Goal: Check status: Check status

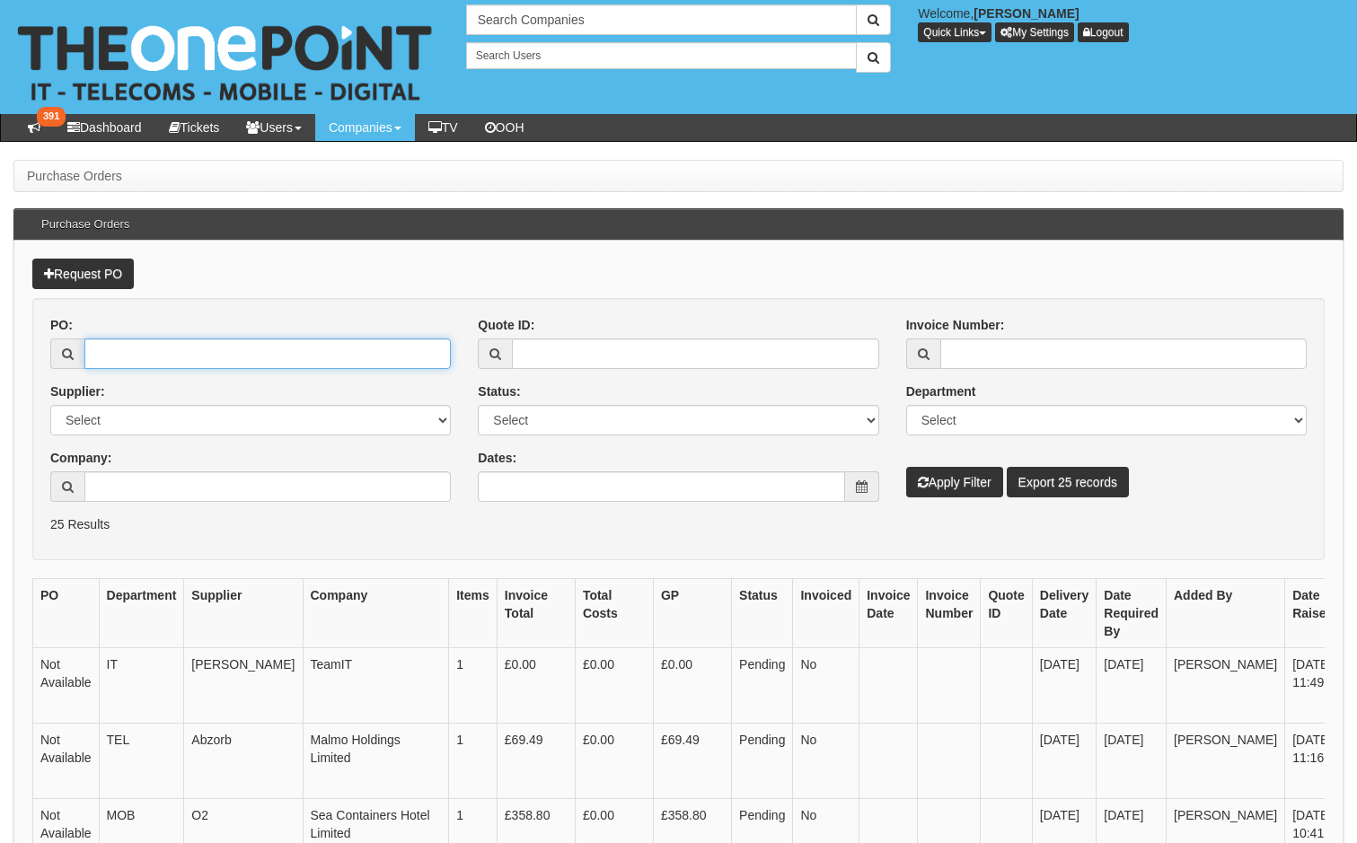
click at [182, 343] on input "PO:" at bounding box center [267, 354] width 366 height 31
paste input "19485"
type input "19485"
click at [954, 497] on button "Apply Filter" at bounding box center [954, 482] width 97 height 31
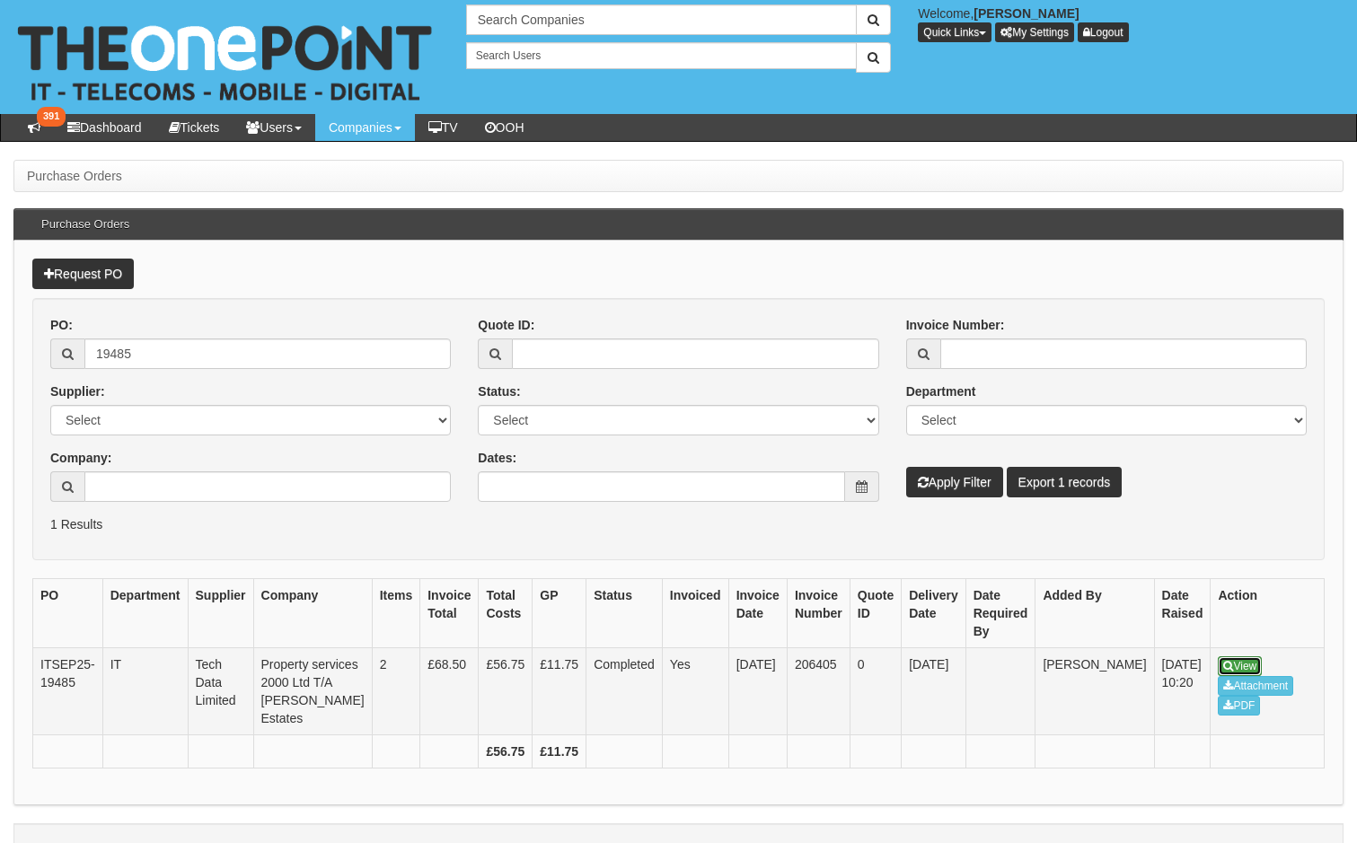
click at [1218, 660] on link "View" at bounding box center [1240, 666] width 44 height 20
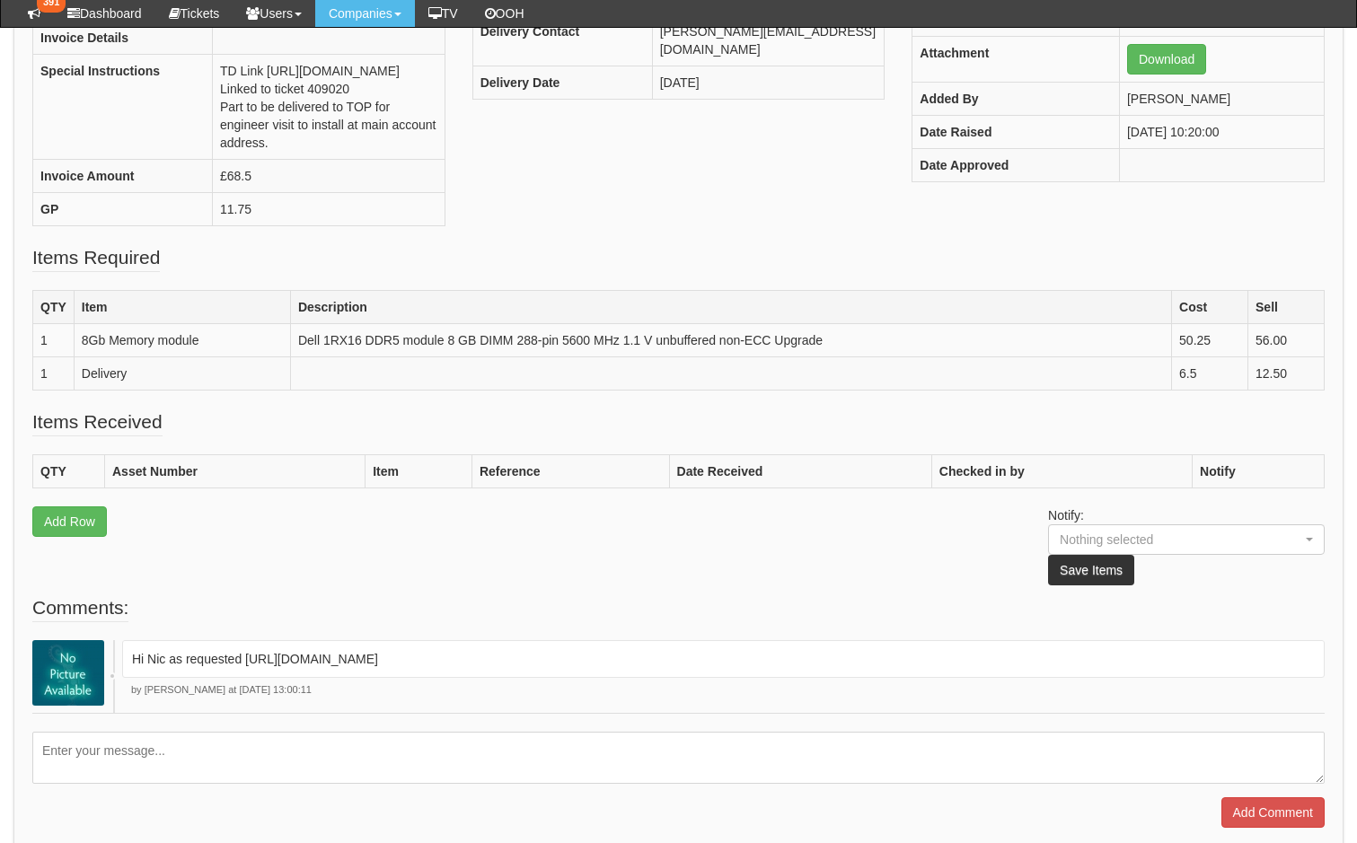
scroll to position [345, 0]
drag, startPoint x: 610, startPoint y: 693, endPoint x: 245, endPoint y: 691, distance: 364.6
click at [245, 666] on p "Hi Nic as requested https://uk.crucial.com/memory/ddr4/ct8g4sfra32a/ct20370992" at bounding box center [723, 657] width 1183 height 18
drag, startPoint x: 245, startPoint y: 691, endPoint x: 444, endPoint y: 694, distance: 198.5
copy p "https://uk.crucial.com/memory/ddr4/ct8g4sfra32a/ct20370992"
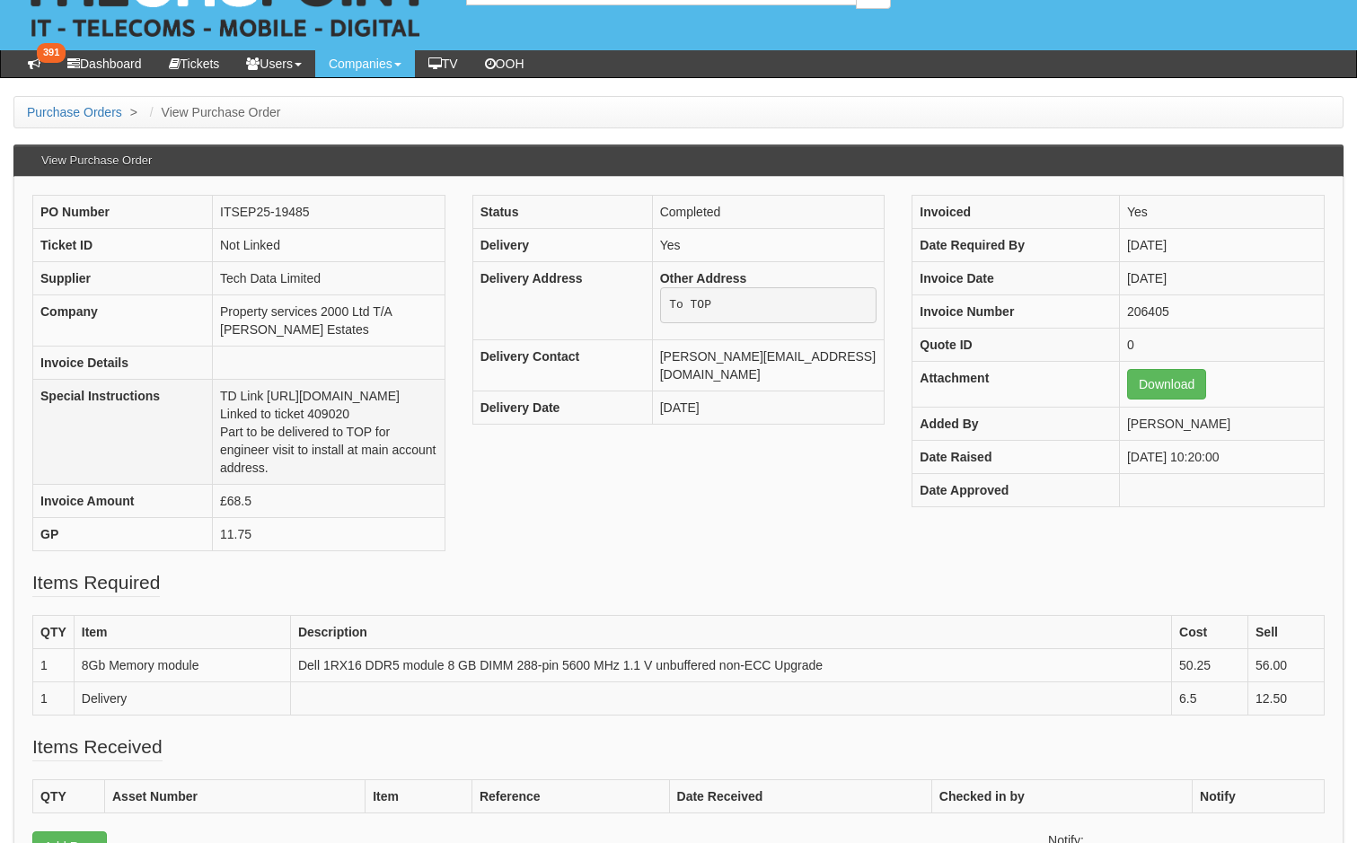
scroll to position [0, 0]
